Goal: Task Accomplishment & Management: Use online tool/utility

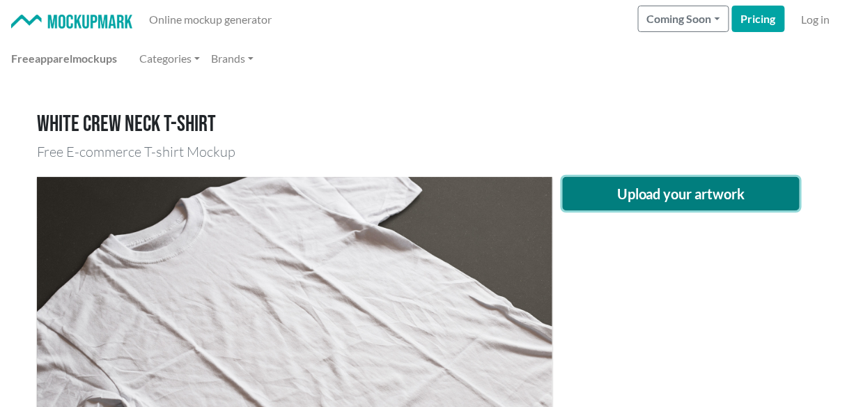
click at [610, 189] on button "Upload your artwork" at bounding box center [681, 193] width 237 height 33
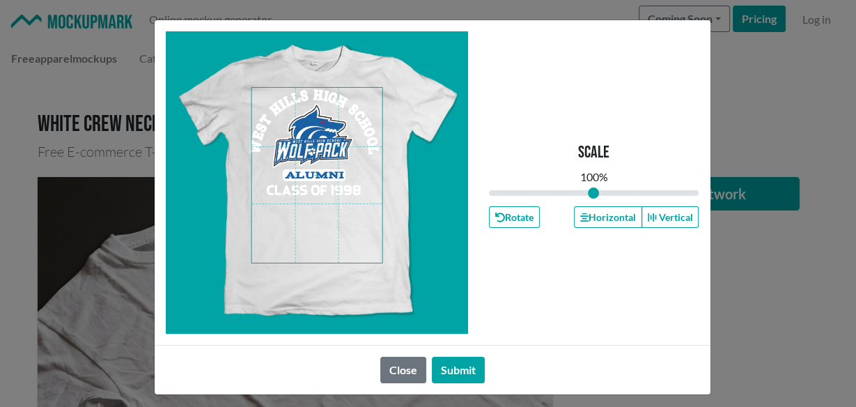
click at [324, 174] on span at bounding box center [317, 175] width 131 height 175
click at [608, 215] on button "Horizontal" at bounding box center [608, 217] width 68 height 22
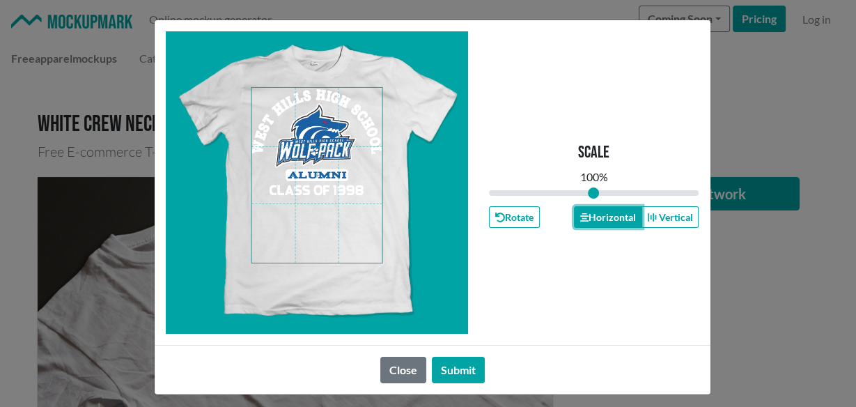
click at [608, 215] on button "Horizontal" at bounding box center [608, 217] width 68 height 22
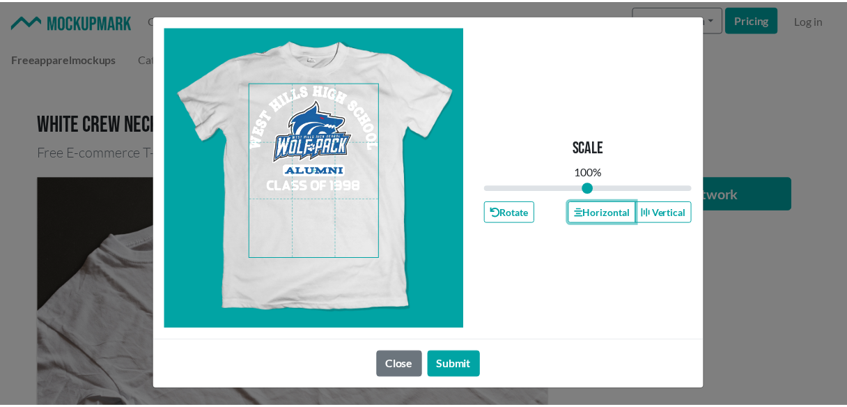
scroll to position [7, 0]
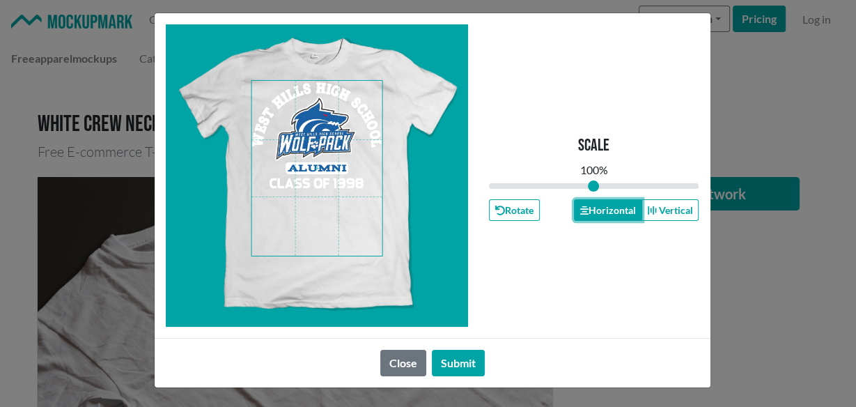
click at [596, 210] on button "Horizontal" at bounding box center [608, 210] width 68 height 22
click at [456, 367] on button "Submit" at bounding box center [458, 363] width 53 height 26
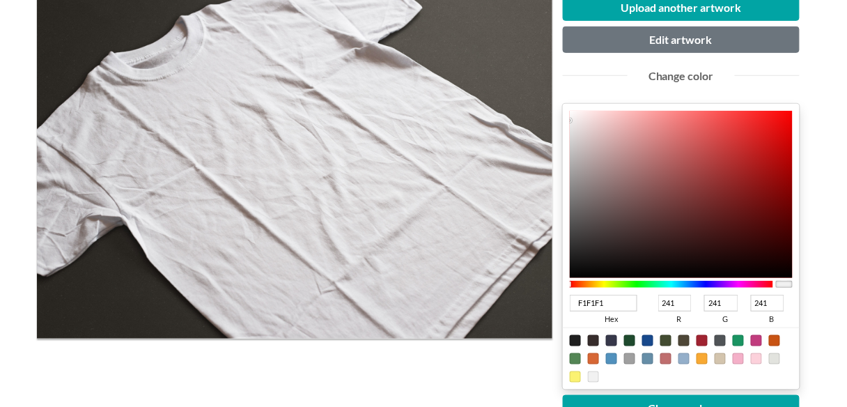
scroll to position [185, 0]
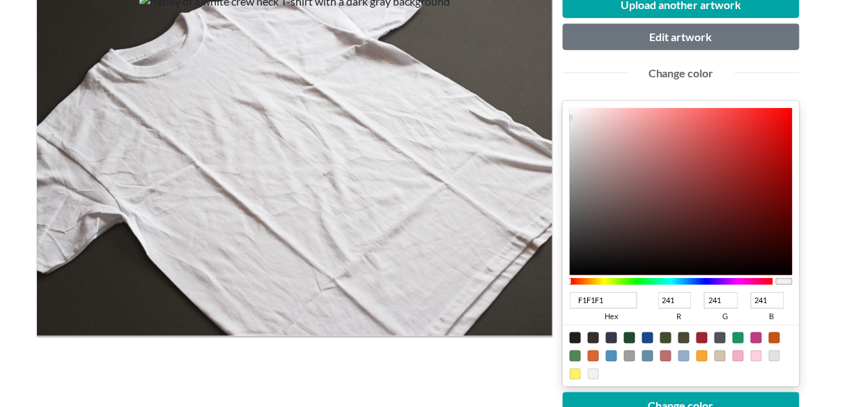
click at [648, 336] on div at bounding box center [647, 337] width 11 height 11
type input "18498C"
type input "24"
type input "73"
type input "140"
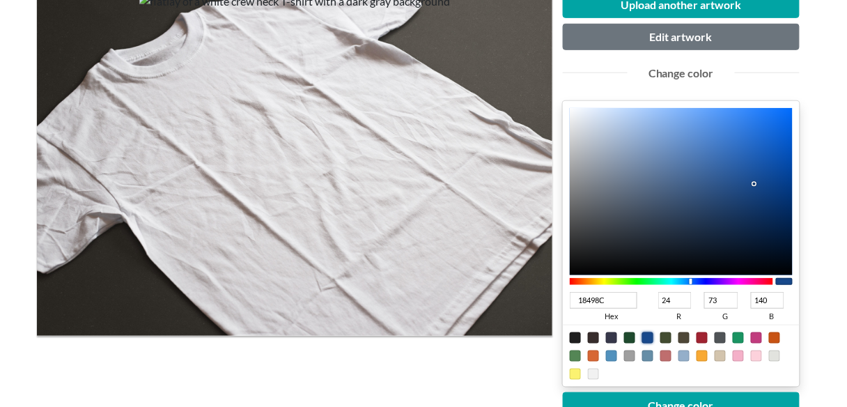
type input "053981"
type input "5"
type input "57"
type input "129"
click at [785, 189] on div at bounding box center [681, 191] width 223 height 167
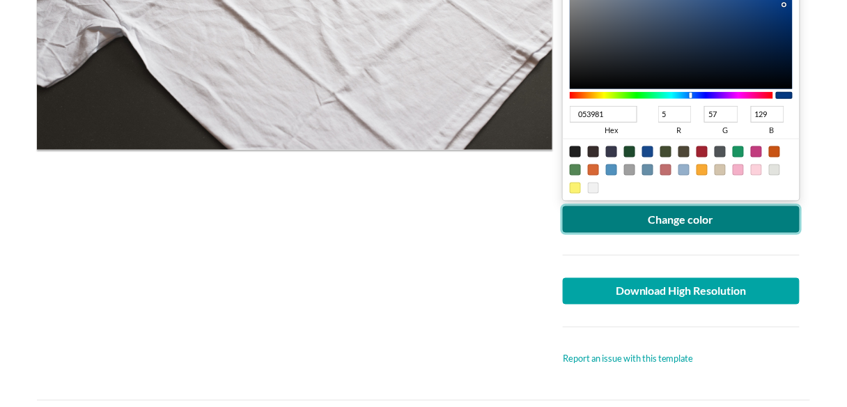
click at [683, 215] on button "Change color" at bounding box center [681, 219] width 237 height 26
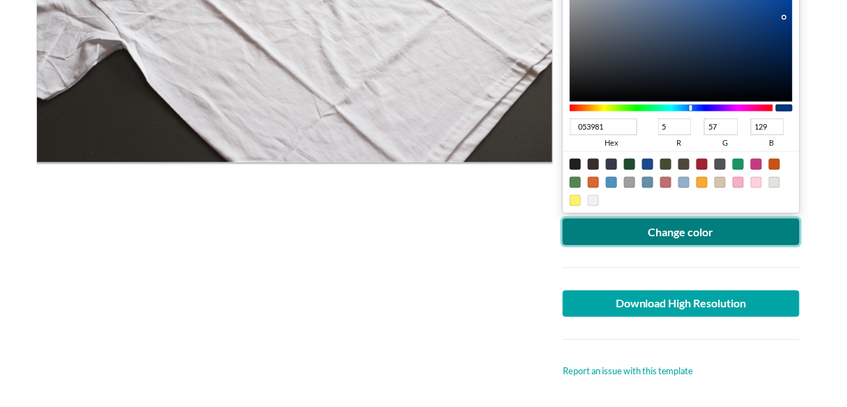
scroll to position [371, 0]
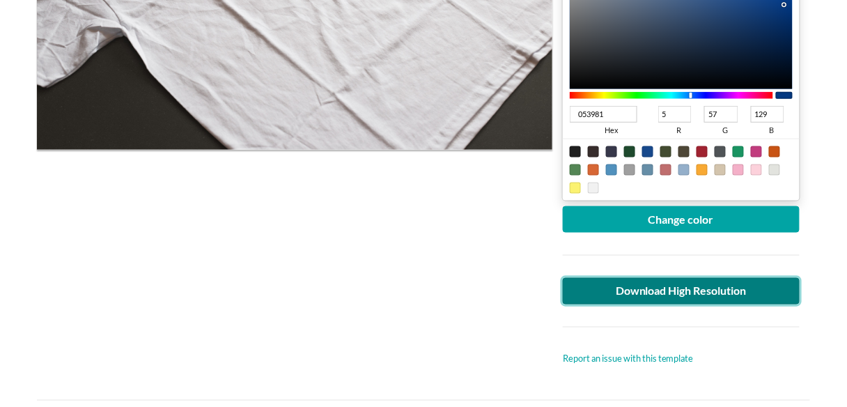
click at [661, 288] on link "Download High Resolution" at bounding box center [681, 291] width 237 height 26
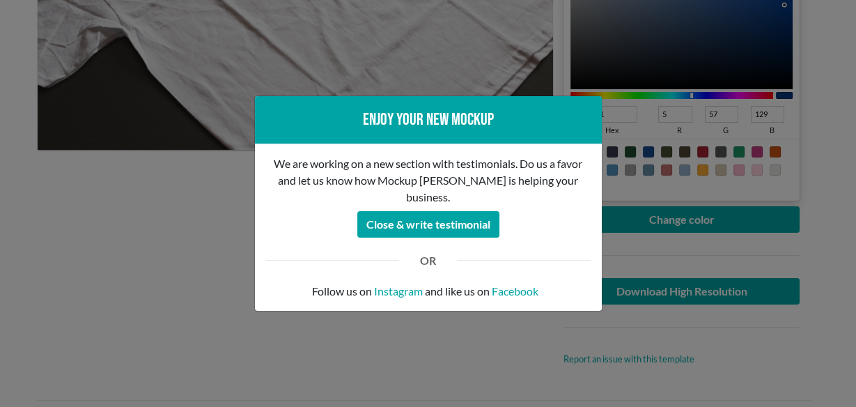
click at [226, 236] on div "Enjoy your new mockup We are working on a new section with testimonials. Do us …" at bounding box center [428, 203] width 856 height 407
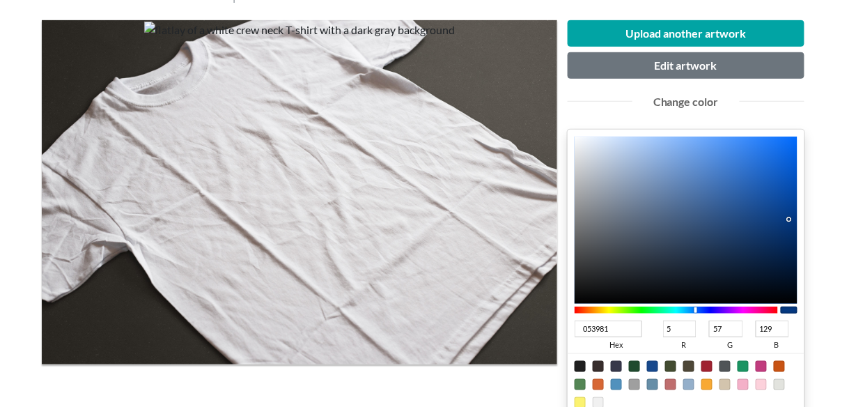
scroll to position [0, 0]
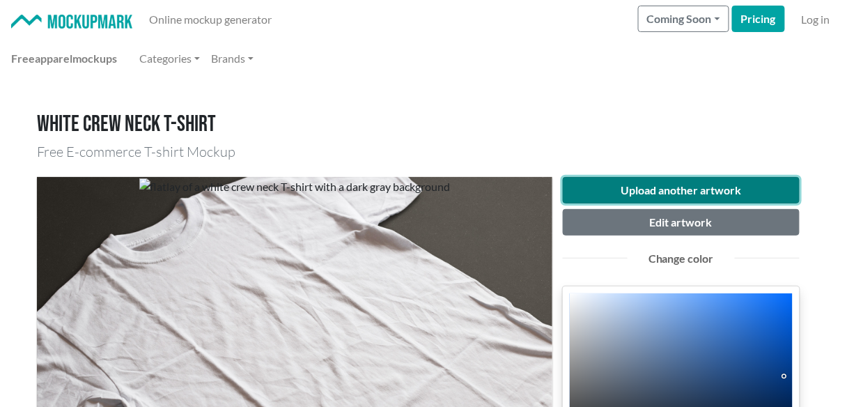
click at [644, 187] on button "Upload another artwork" at bounding box center [681, 190] width 237 height 26
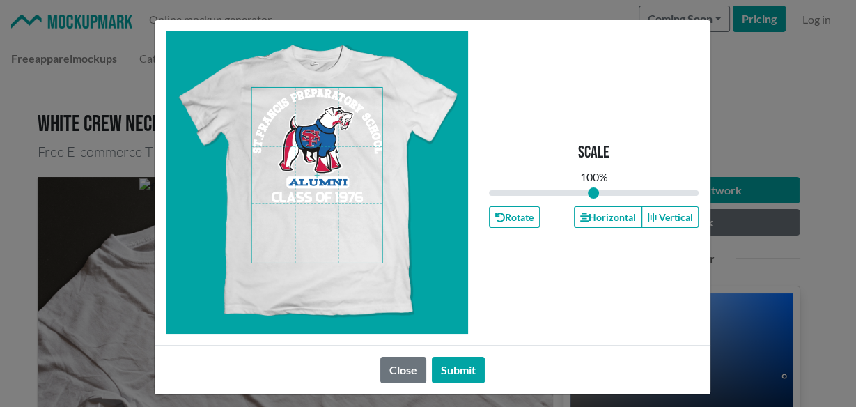
click at [312, 167] on span at bounding box center [317, 175] width 131 height 175
click at [613, 219] on button "Horizontal" at bounding box center [608, 217] width 68 height 22
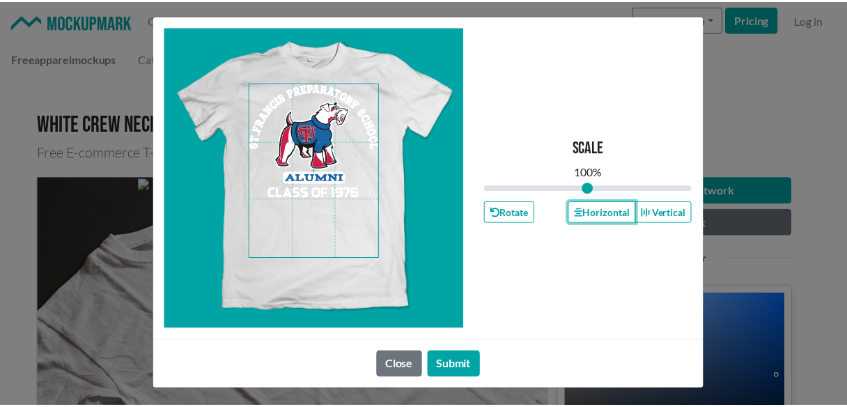
scroll to position [7, 0]
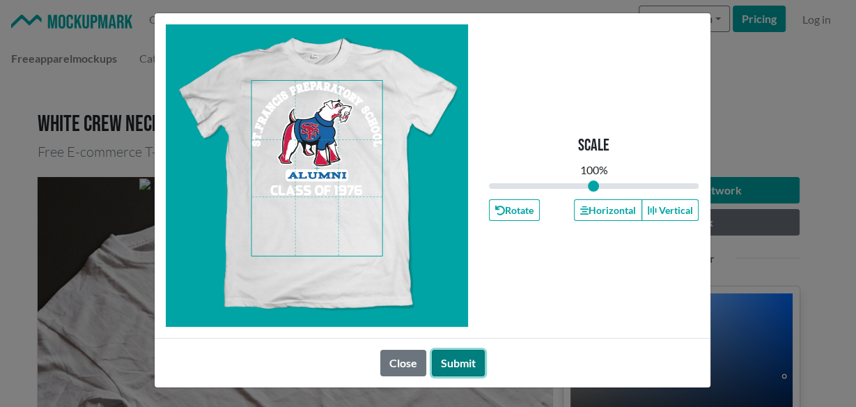
click at [459, 364] on button "Submit" at bounding box center [458, 363] width 53 height 26
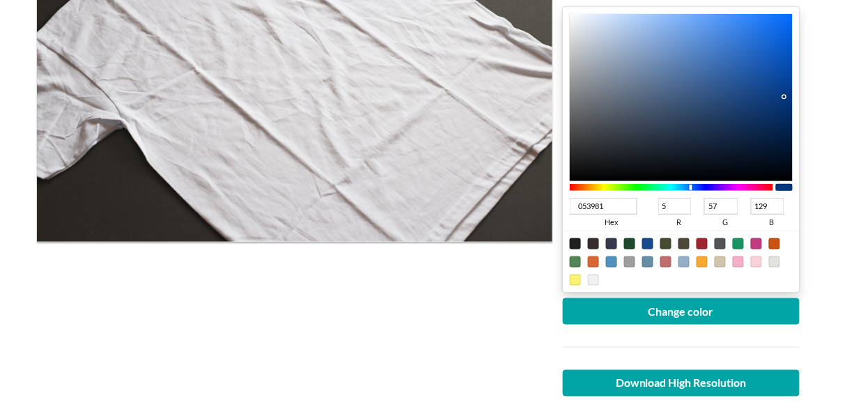
scroll to position [371, 0]
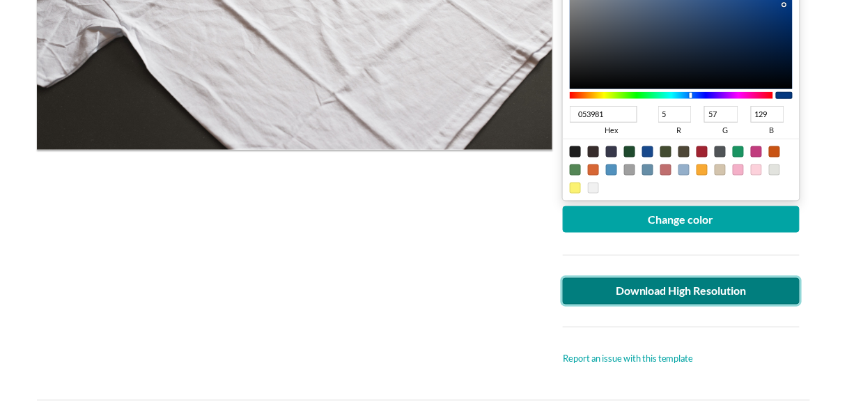
click at [607, 282] on link "Download High Resolution" at bounding box center [681, 291] width 237 height 26
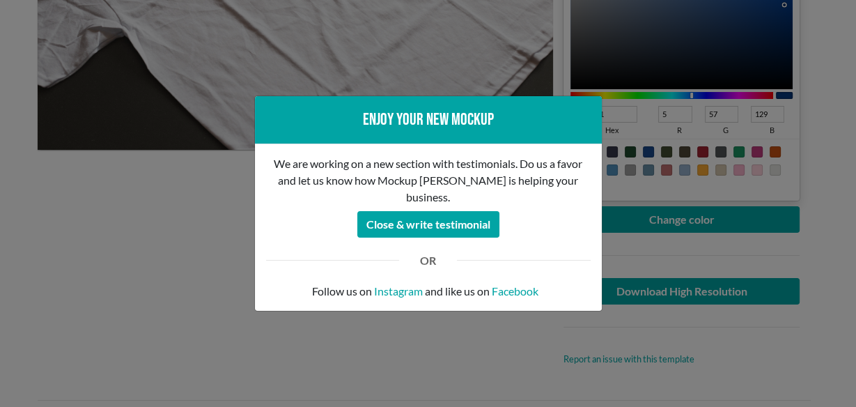
click at [87, 257] on div "Enjoy your new mockup We are working on a new section with testimonials. Do us …" at bounding box center [428, 203] width 856 height 407
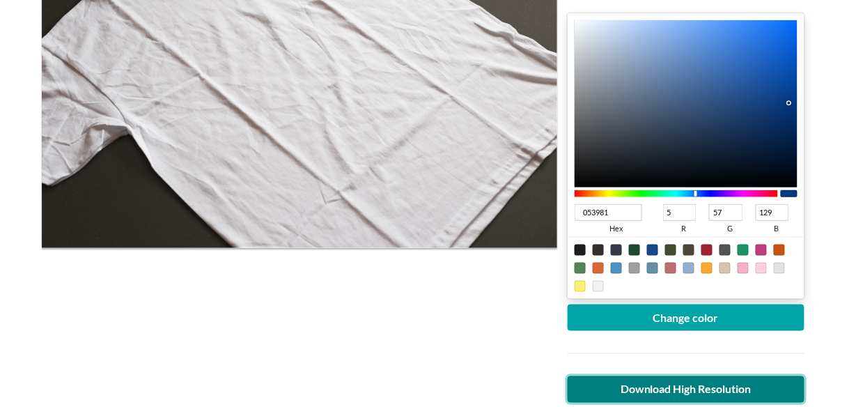
scroll to position [93, 0]
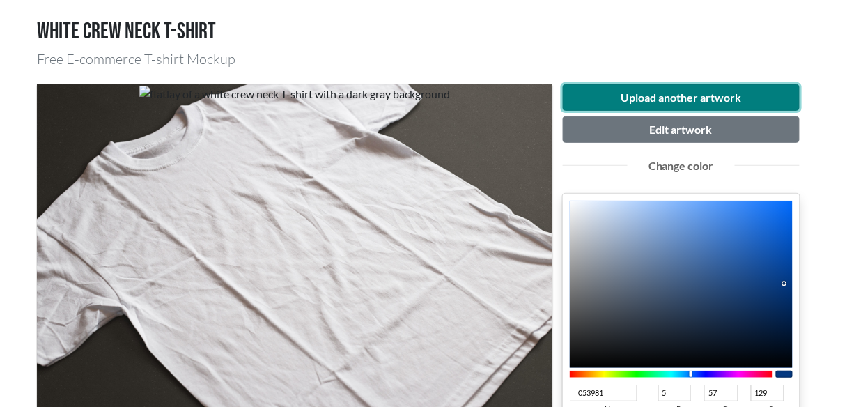
click at [647, 100] on button "Upload another artwork" at bounding box center [681, 97] width 237 height 26
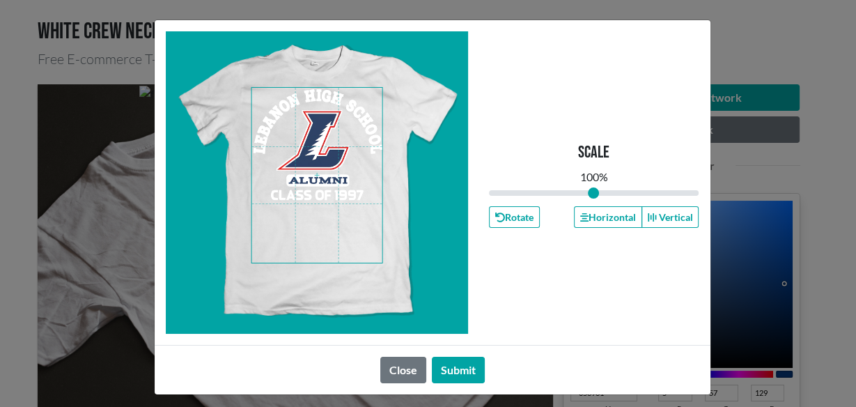
click at [337, 176] on span at bounding box center [317, 175] width 131 height 175
click at [585, 210] on button "Horizontal" at bounding box center [608, 217] width 68 height 22
click at [585, 214] on button "Horizontal" at bounding box center [608, 217] width 68 height 22
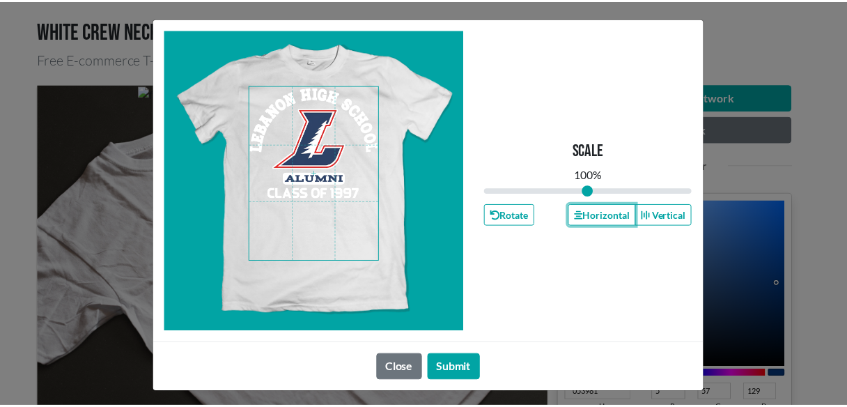
scroll to position [7, 0]
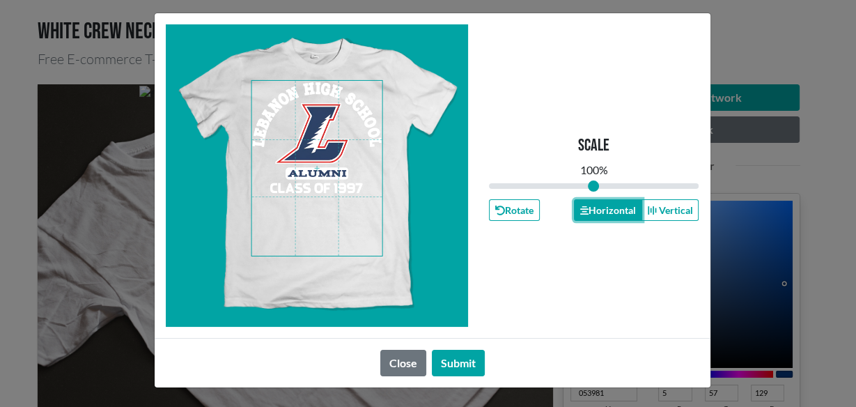
click at [589, 208] on button "Horizontal" at bounding box center [608, 210] width 68 height 22
click at [445, 356] on button "Submit" at bounding box center [458, 363] width 53 height 26
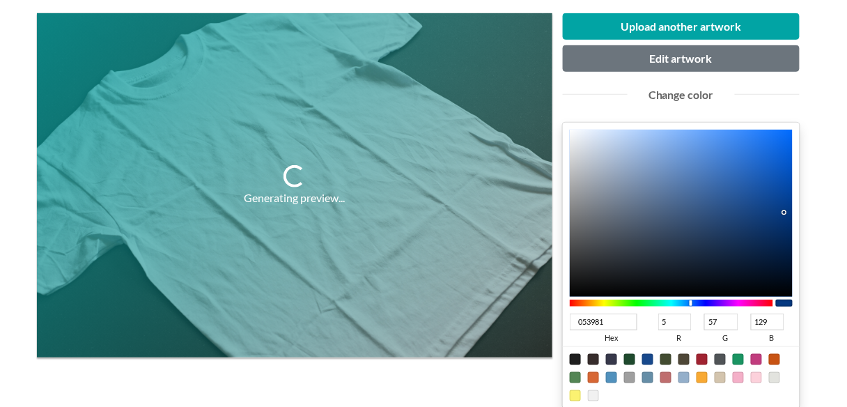
scroll to position [185, 0]
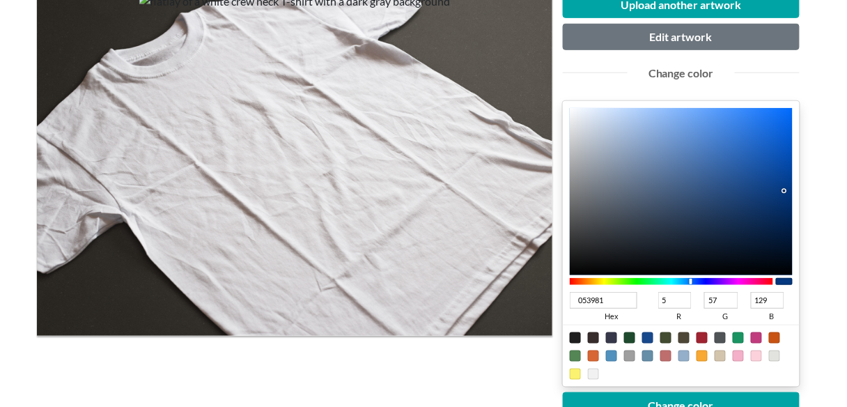
type input "011F4A"
type input "1"
type input "31"
type input "74"
click at [792, 226] on div at bounding box center [681, 191] width 223 height 167
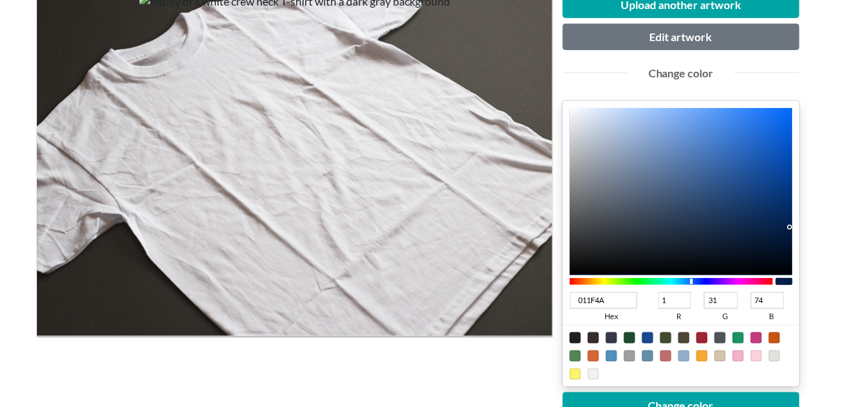
type input "021B3E"
type input "2"
type input "27"
type input "62"
click at [786, 233] on div at bounding box center [681, 191] width 223 height 167
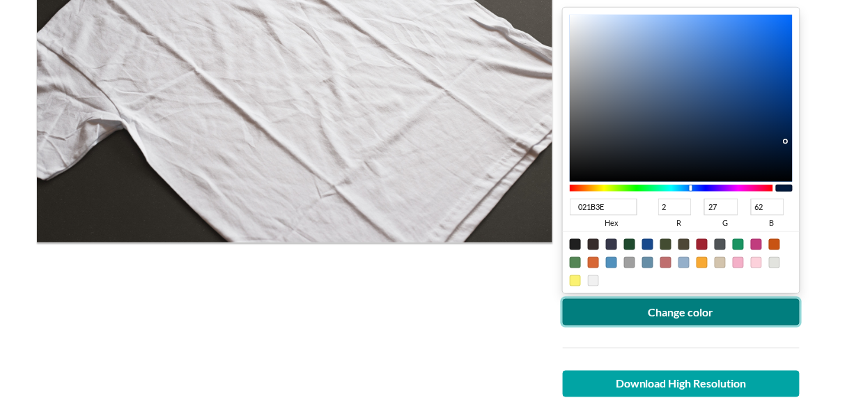
click at [667, 309] on button "Change color" at bounding box center [681, 312] width 237 height 26
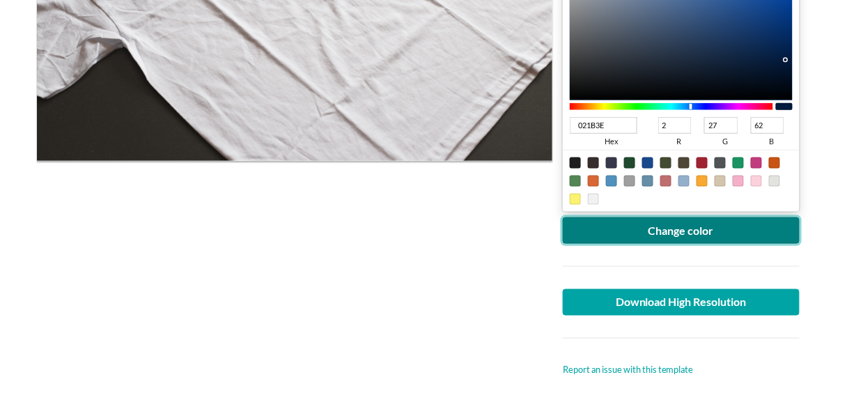
scroll to position [371, 0]
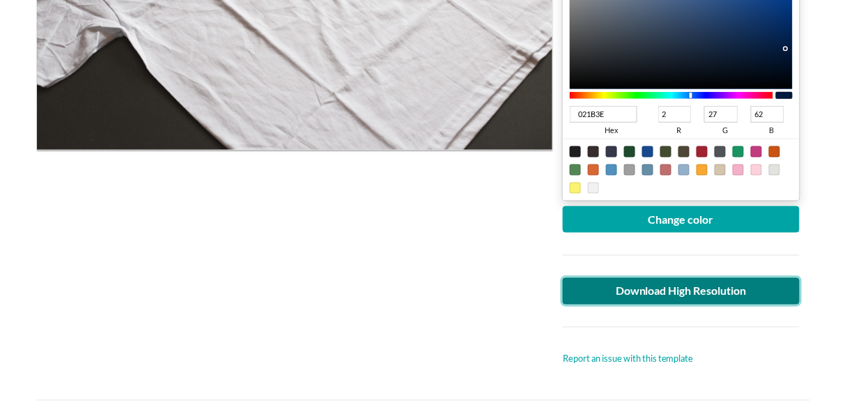
click at [690, 289] on link "Download High Resolution" at bounding box center [681, 291] width 237 height 26
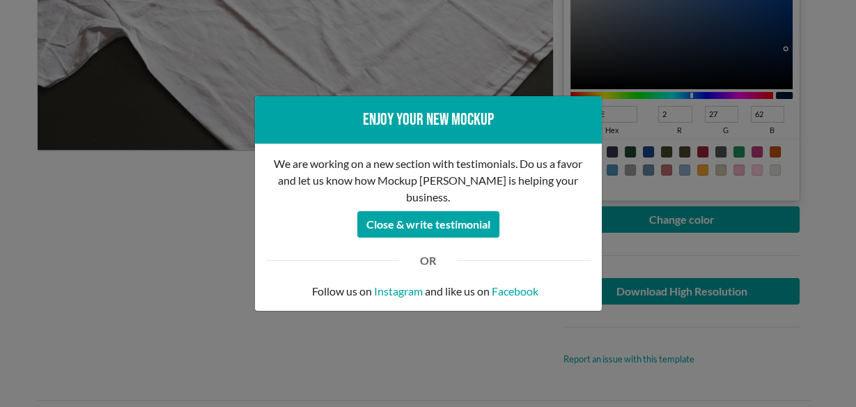
click at [249, 275] on div "Enjoy your new mockup We are working on a new section with testimonials. Do us …" at bounding box center [428, 203] width 856 height 407
